Goal: Check status: Check status

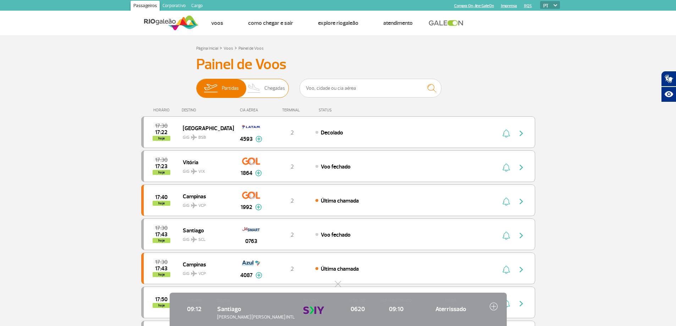
click at [271, 84] on span "Chegadas" at bounding box center [274, 88] width 21 height 18
click at [196, 85] on input "Partidas Chegadas" at bounding box center [196, 85] width 0 height 0
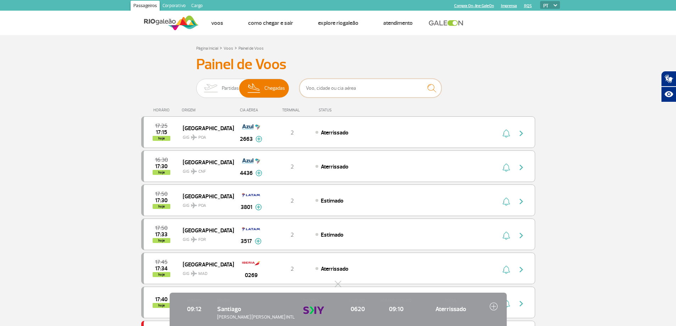
click at [366, 93] on input "text" at bounding box center [371, 88] width 142 height 19
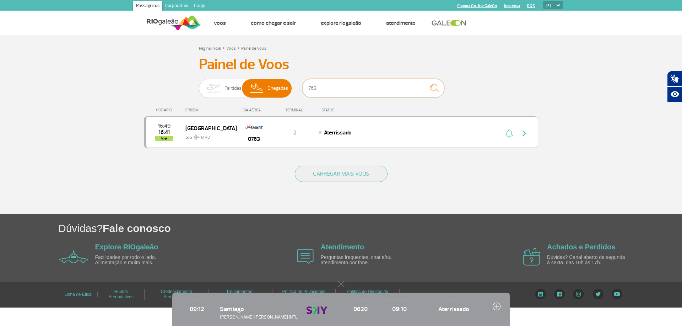
click at [338, 89] on input "763" at bounding box center [373, 88] width 142 height 19
click at [300, 87] on div "Partidas Chegadas 763" at bounding box center [341, 89] width 284 height 21
click at [345, 92] on input "763" at bounding box center [373, 88] width 142 height 19
click at [344, 92] on input "763" at bounding box center [373, 88] width 142 height 19
click at [326, 81] on input "7041" at bounding box center [373, 88] width 142 height 19
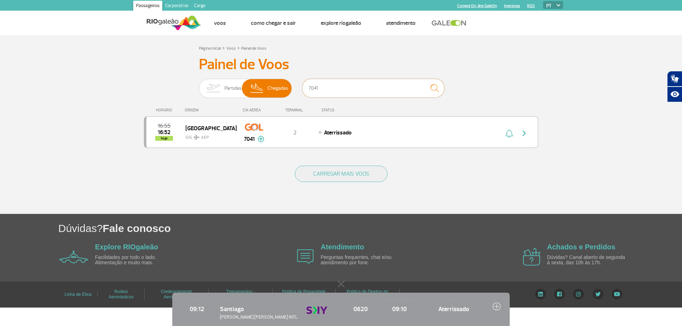
click at [326, 87] on input "7041" at bounding box center [373, 88] width 142 height 19
type input "770"
